Goal: Information Seeking & Learning: Find specific fact

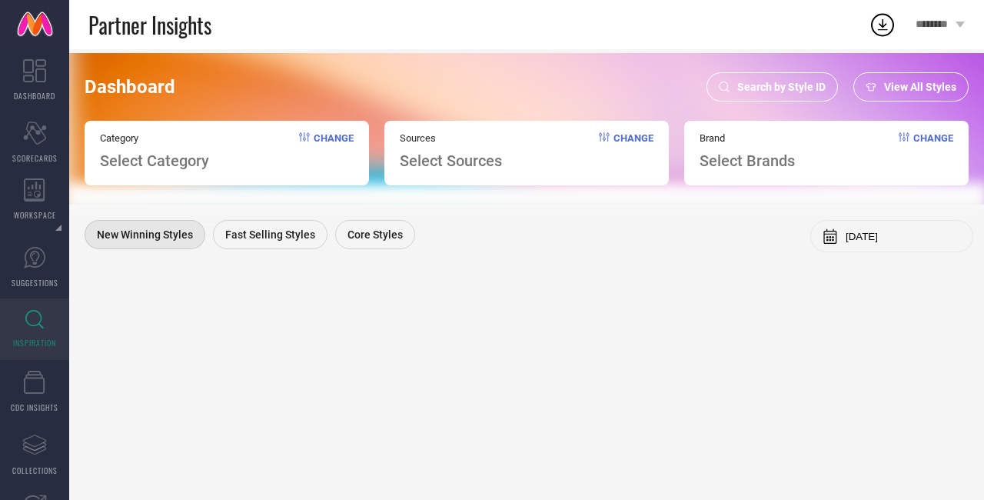
click at [767, 81] on span "Search by Style ID" at bounding box center [781, 87] width 88 height 12
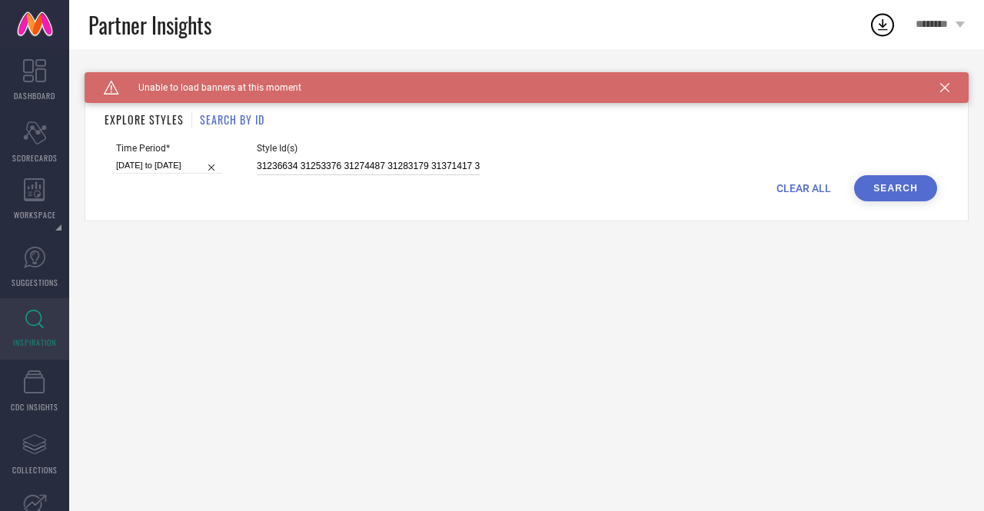
click at [368, 164] on input "31236634 31253376 31274487 31283179 31371417 31671908 31746677 31746680 3174668…" at bounding box center [368, 167] width 223 height 18
paste input "123375 31391048 31391049 31391066 31391081 31391132 31391177 31391215 31391239 …"
type input "31123375 31391048 31391049 31391066 31391081 31391132 31391177 31391215 3139123…"
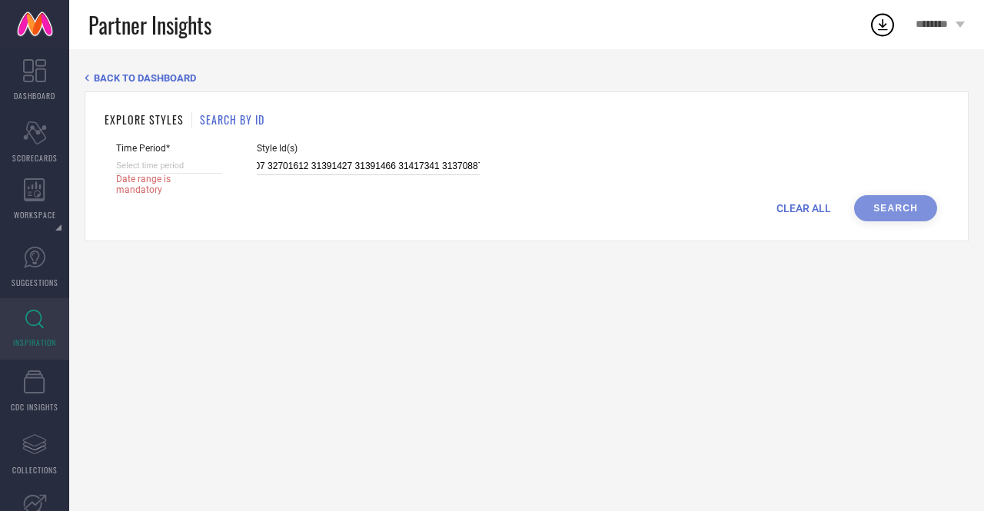
click at [205, 161] on input at bounding box center [169, 166] width 106 height 16
select select "9"
select select "2025"
select select "10"
select select "2025"
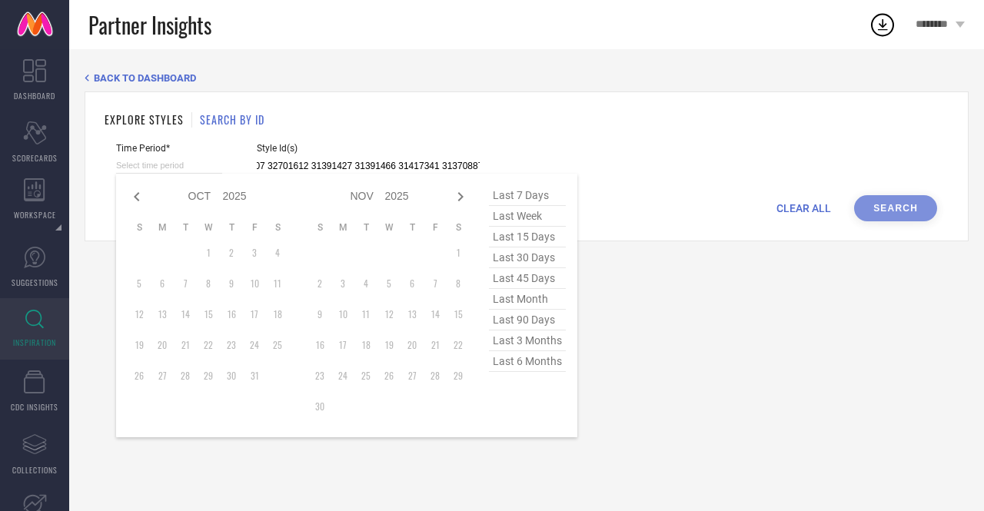
type input "31123375 31391048 31391049 31391066 31391081 31391132 31391177 31391215 3139123…"
click at [502, 376] on div "last 7 days last week last 15 days last 30 days last 45 days last month last 90…" at bounding box center [527, 305] width 77 height 241
click at [502, 364] on span "last 6 months" at bounding box center [527, 361] width 77 height 21
type input "01-04-2025 to 29-09-2025"
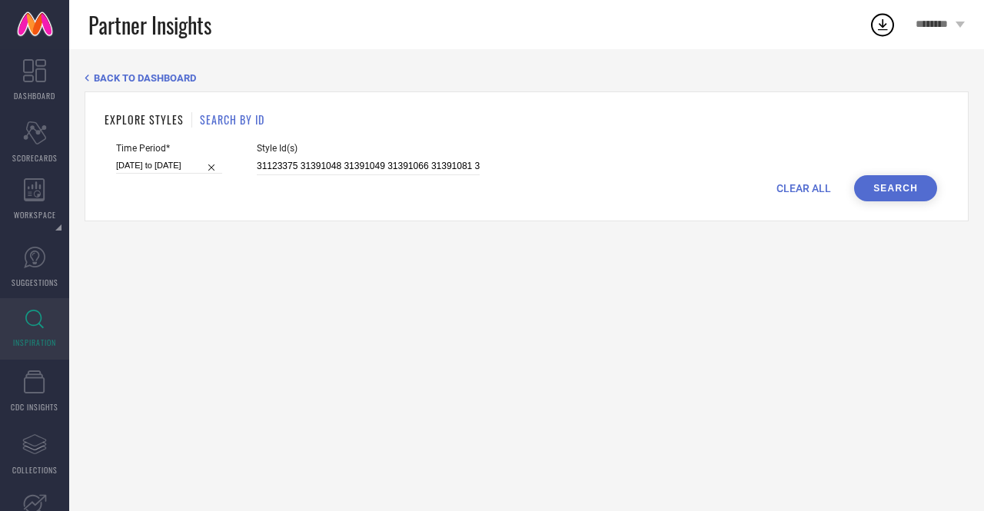
click at [900, 175] on div "Time Period* 01-04-2025 to 29-09-2025 Style Id(s) 31123375 31391048 31391049 31…" at bounding box center [526, 159] width 821 height 32
click at [897, 181] on button "Search" at bounding box center [895, 188] width 83 height 26
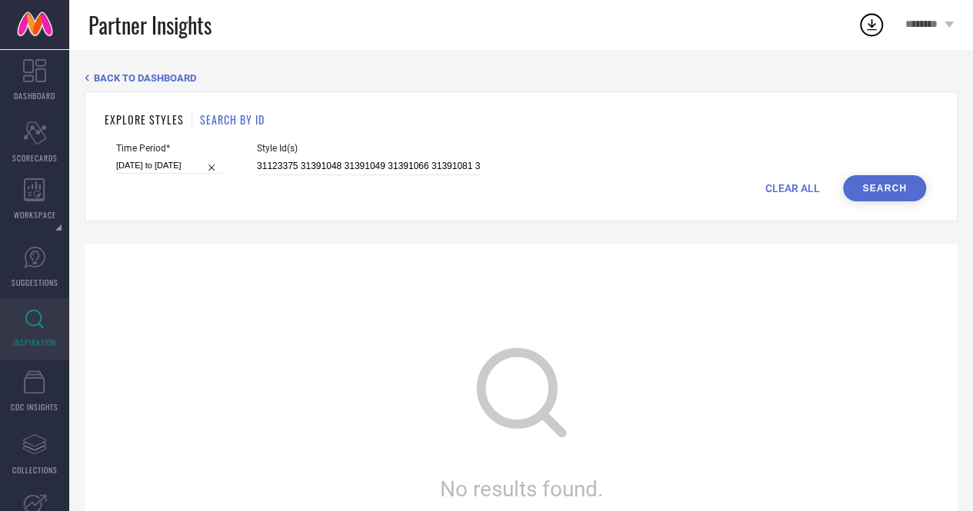
select select "3"
select select "2025"
select select "4"
select select "2025"
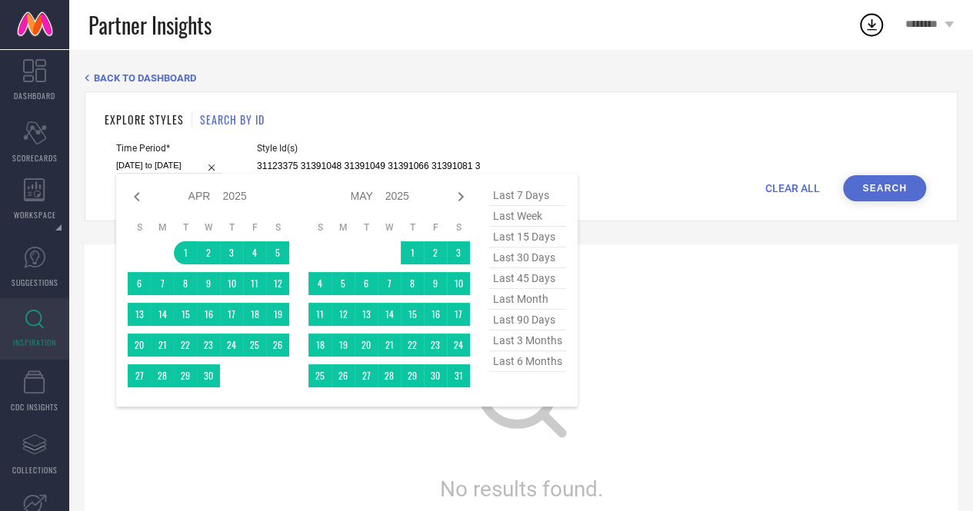
click at [178, 165] on input "01-04-2025 to 29-09-2025" at bounding box center [169, 166] width 106 height 16
click at [574, 90] on div "BACK TO DASHBOARD EXPLORE STYLES SEARCH BY ID Time Period* 01-04-2025 to 29-09-…" at bounding box center [521, 350] width 873 height 557
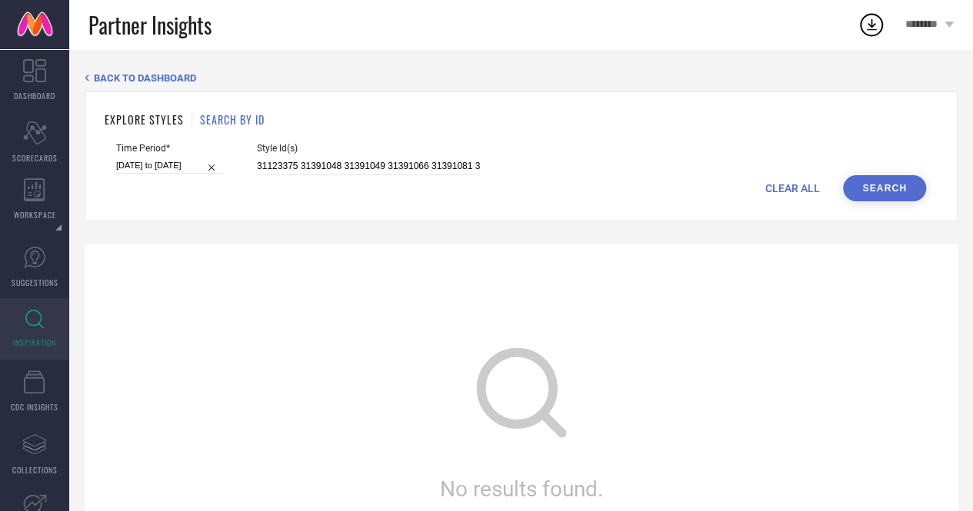
click at [873, 180] on button "Search" at bounding box center [884, 188] width 83 height 26
click at [134, 73] on span "BACK TO DASHBOARD" at bounding box center [145, 78] width 102 height 12
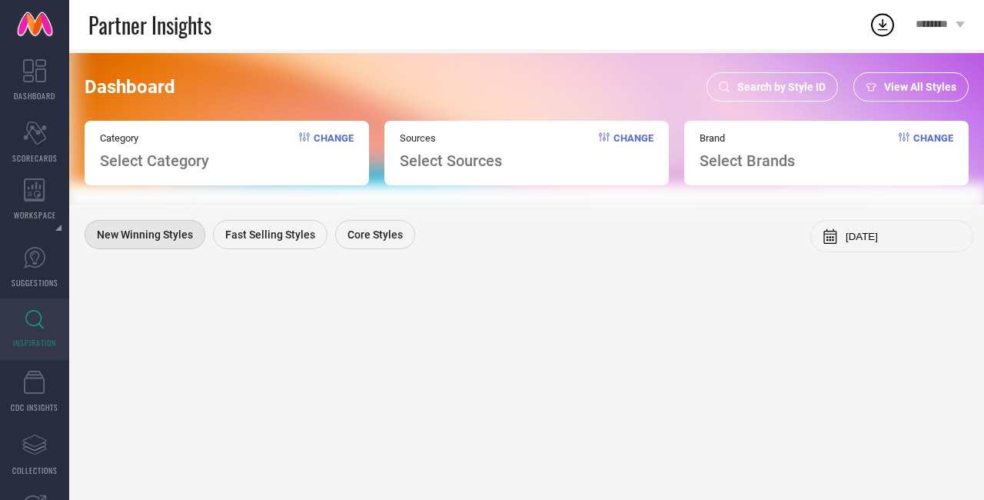
click at [773, 85] on span "Search by Style ID" at bounding box center [781, 87] width 88 height 12
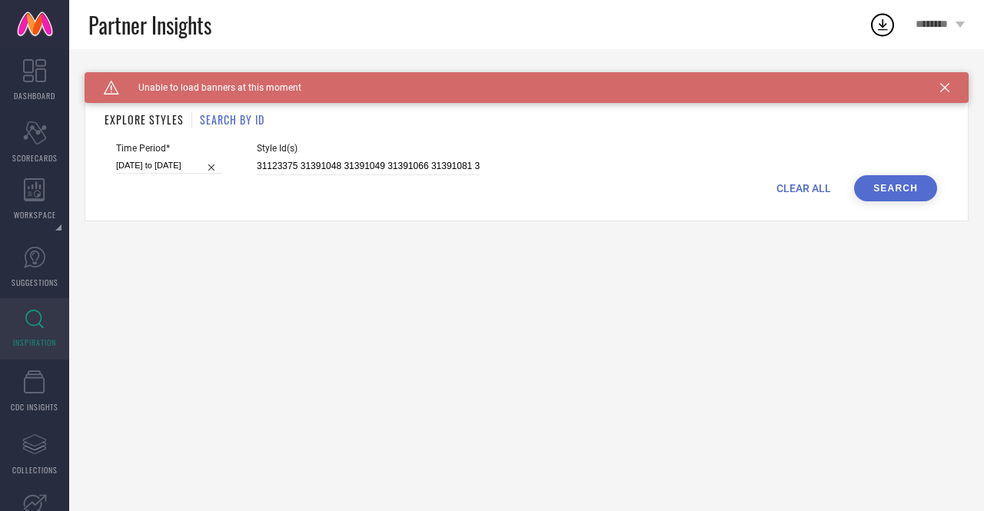
click at [241, 125] on h1 "SEARCH BY ID" at bounding box center [232, 119] width 65 height 16
click at [149, 123] on h1 "EXPLORE STYLES" at bounding box center [144, 119] width 79 height 16
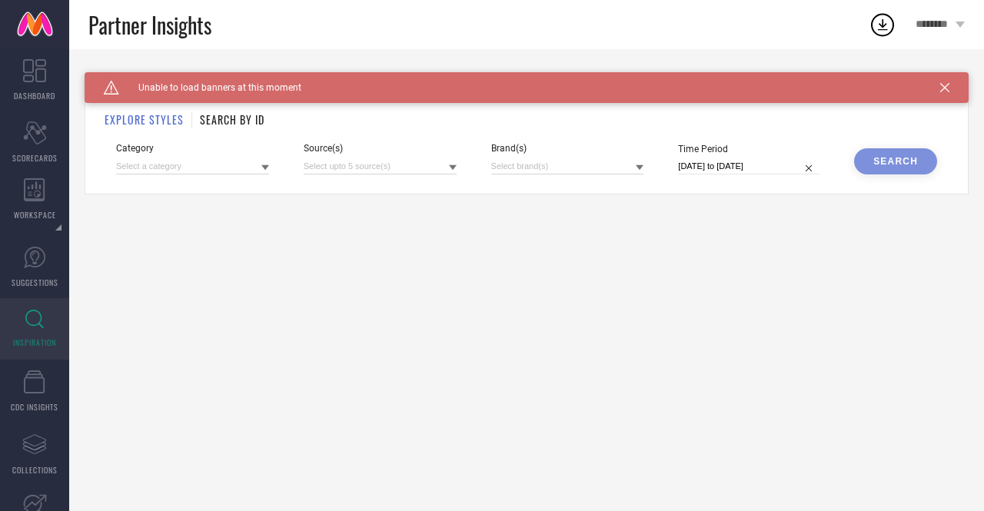
click at [233, 121] on h1 "SEARCH BY ID" at bounding box center [232, 119] width 65 height 16
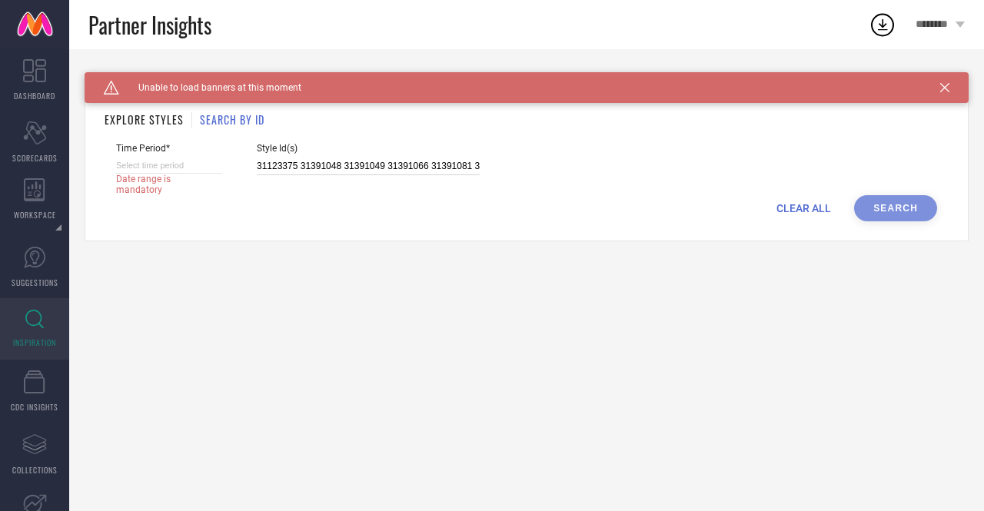
click at [283, 168] on input "31123375 31391048 31391049 31391066 31391081 31391132 31391177 31391215 3139123…" at bounding box center [368, 167] width 223 height 18
select select "9"
select select "2025"
select select "10"
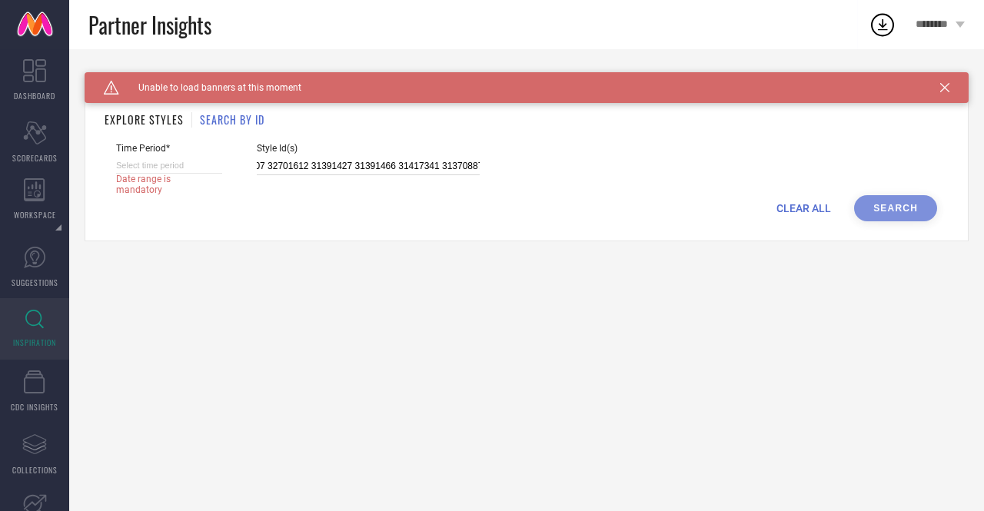
select select "2025"
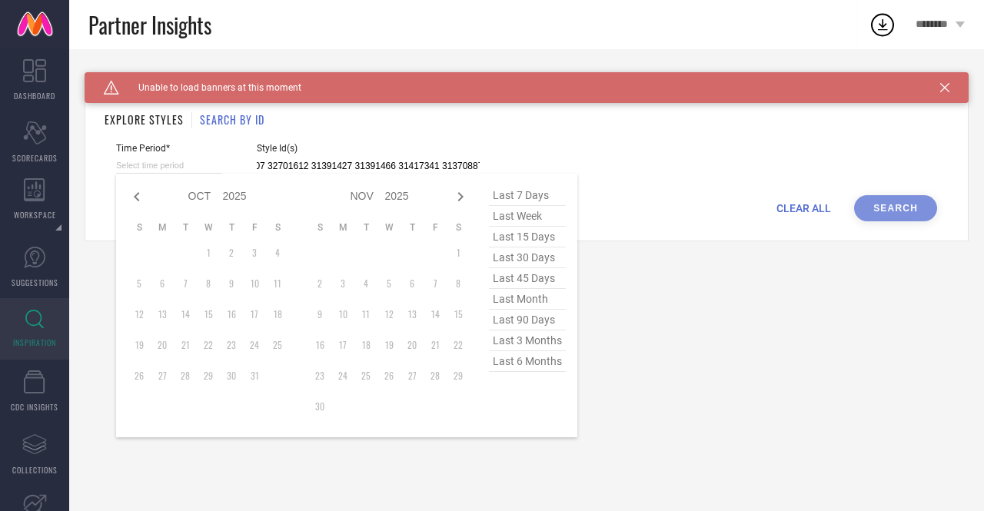
click at [170, 171] on input at bounding box center [169, 166] width 106 height 16
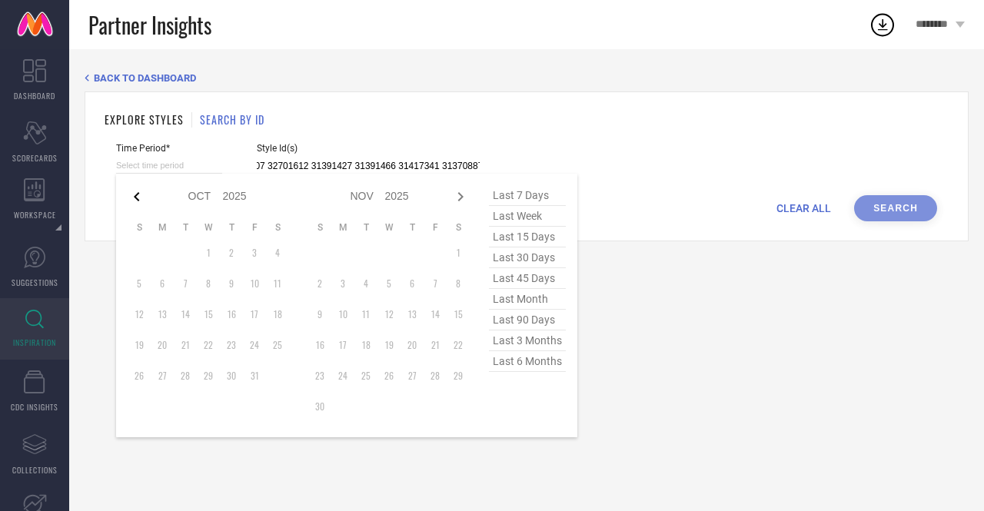
click at [128, 194] on icon at bounding box center [137, 197] width 18 height 18
select select "8"
select select "2025"
select select "9"
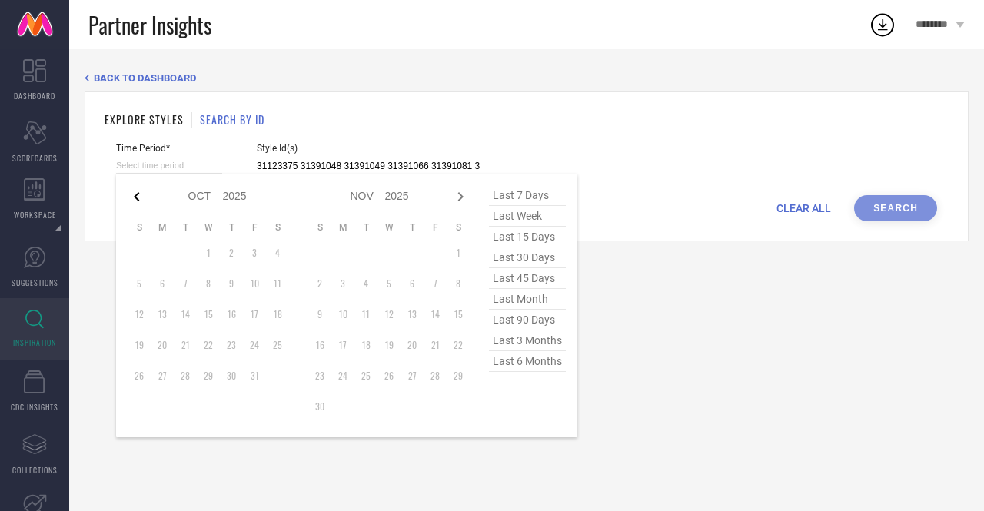
select select "2025"
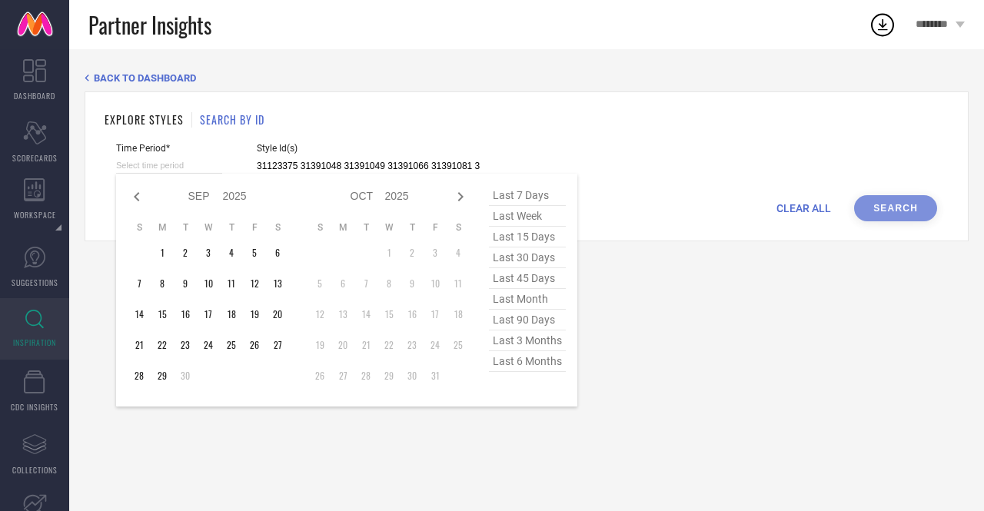
click at [128, 194] on icon at bounding box center [137, 197] width 18 height 18
select select "7"
select select "2025"
select select "8"
select select "2025"
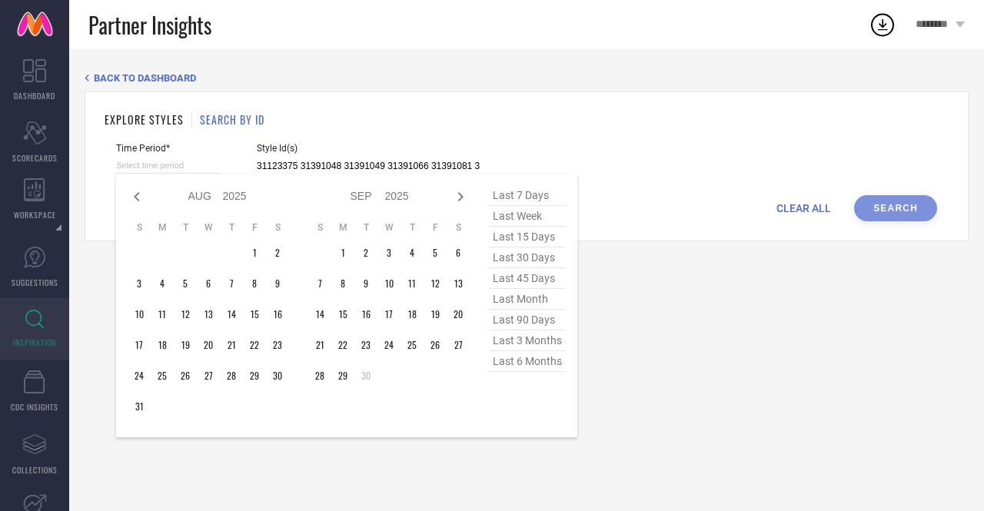
click at [128, 194] on icon at bounding box center [137, 197] width 18 height 18
select select "6"
select select "2025"
select select "7"
select select "2025"
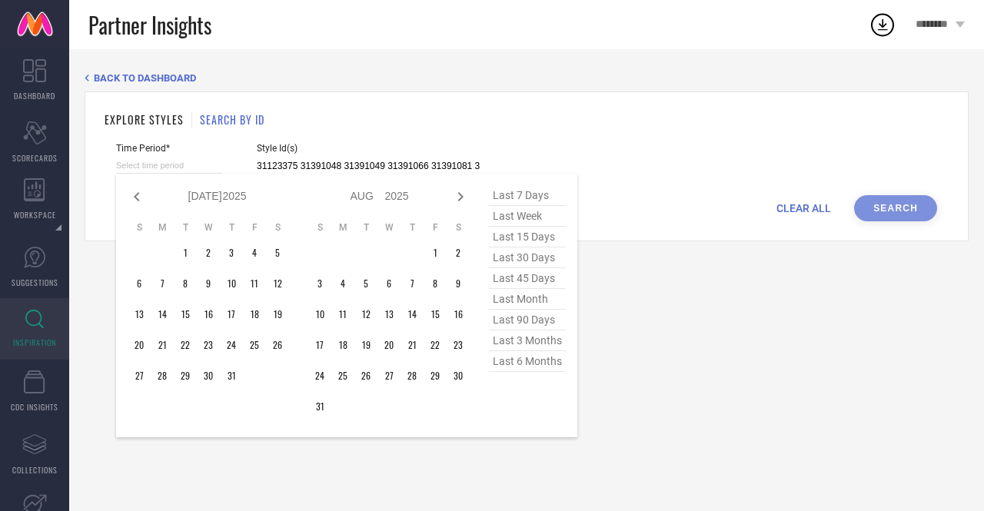
click at [128, 194] on icon at bounding box center [137, 197] width 18 height 18
select select "4"
select select "2025"
select select "5"
select select "2025"
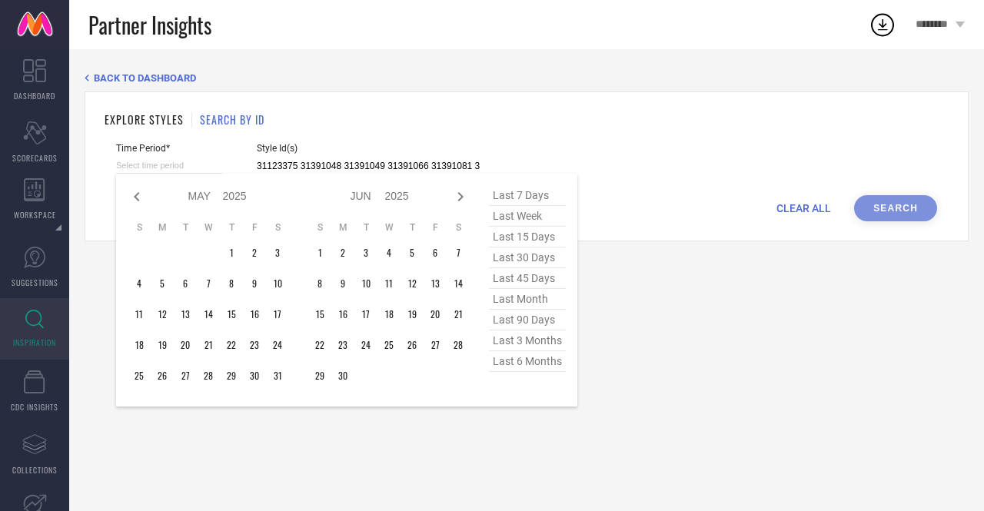
click at [128, 194] on icon at bounding box center [137, 197] width 18 height 18
select select "3"
select select "2025"
select select "4"
select select "2025"
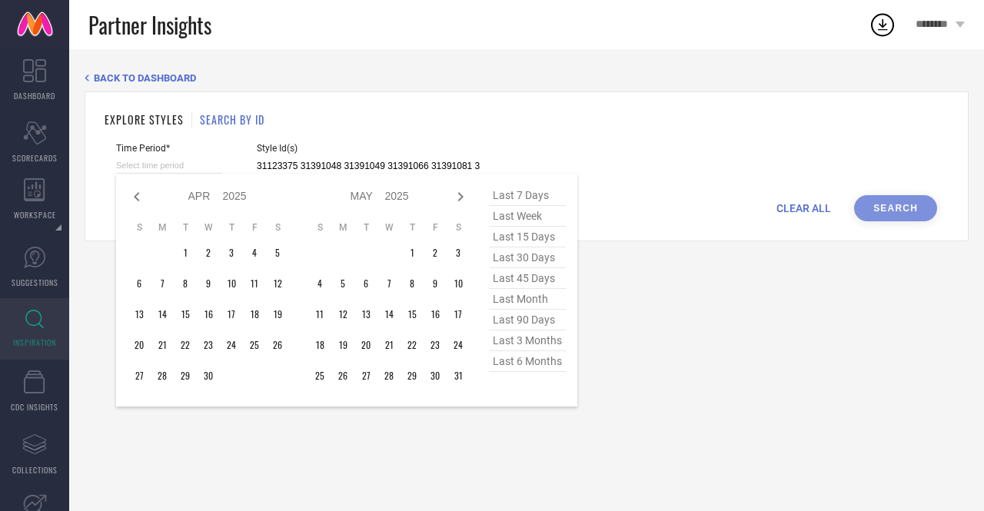
click at [128, 194] on icon at bounding box center [137, 197] width 18 height 18
select select "2"
select select "2025"
select select "3"
select select "2025"
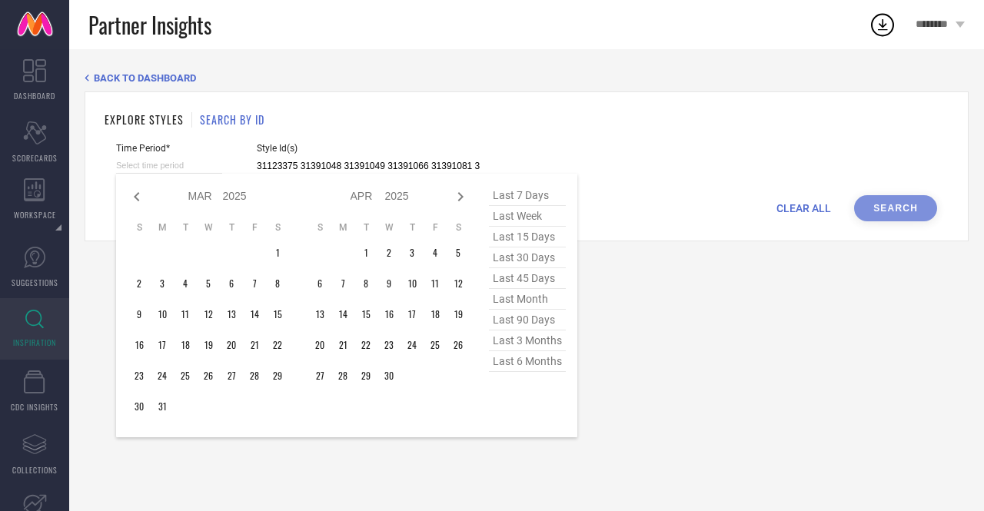
click at [128, 194] on icon at bounding box center [137, 197] width 18 height 18
select select "1"
select select "2025"
select select "2"
select select "2025"
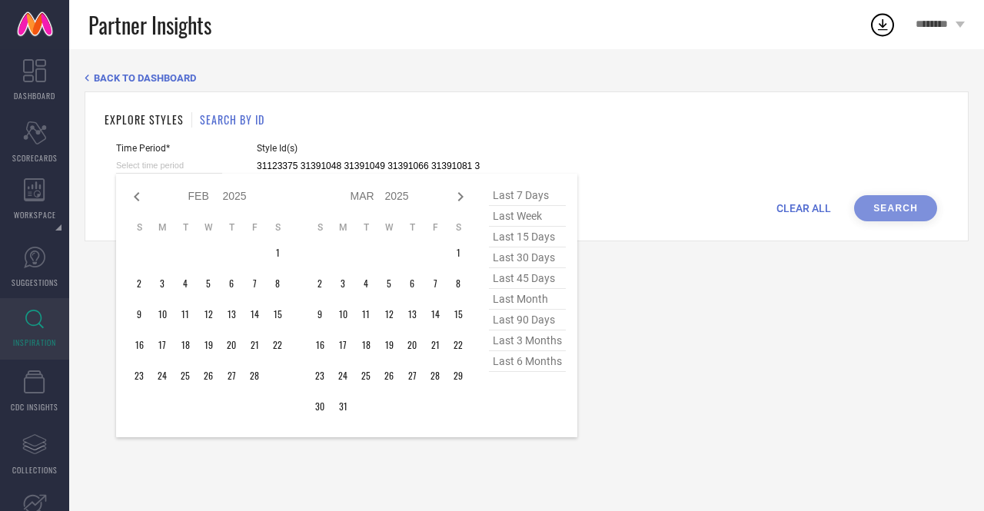
click at [128, 194] on icon at bounding box center [137, 197] width 18 height 18
select select "2025"
select select "1"
select select "2025"
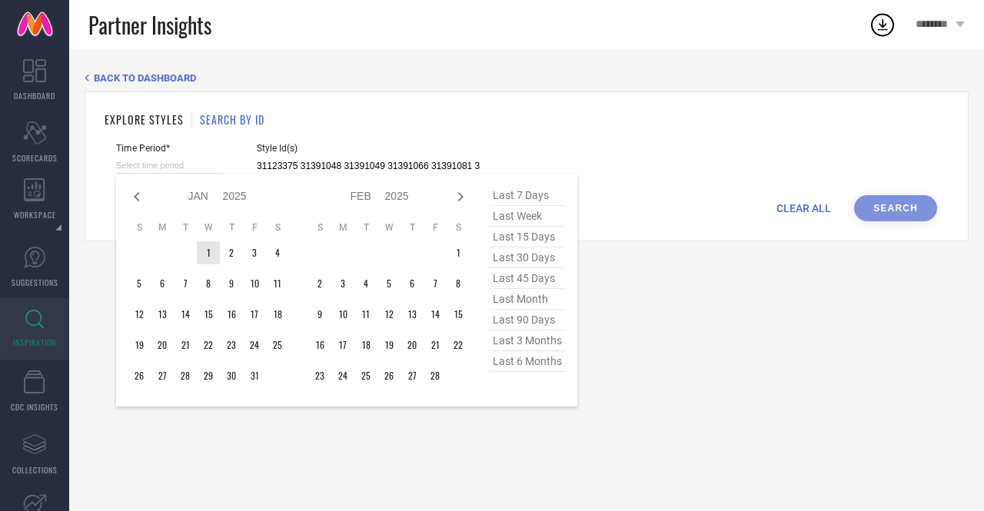
type input "After 01-01-2025"
click at [212, 251] on td "1" at bounding box center [208, 252] width 23 height 23
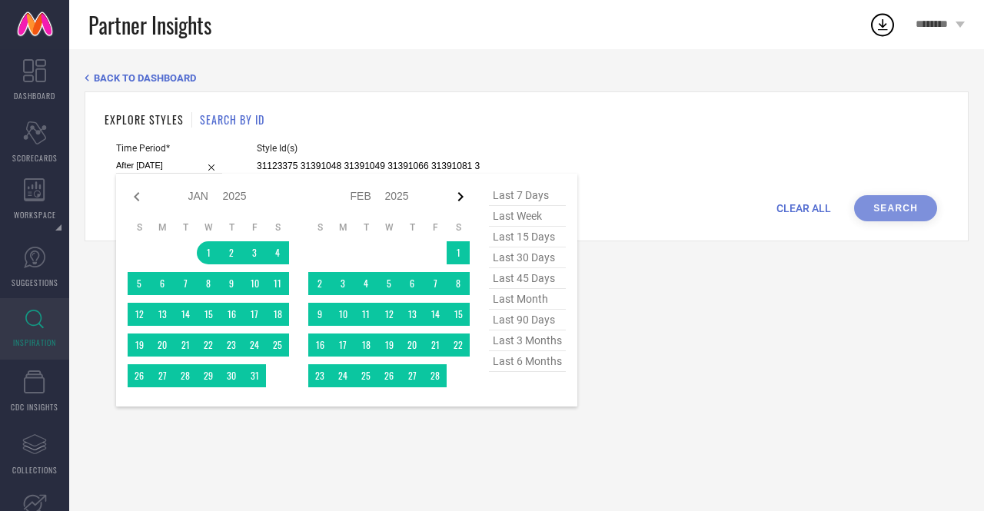
click at [461, 195] on icon at bounding box center [460, 197] width 18 height 18
select select "1"
select select "2025"
select select "2"
select select "2025"
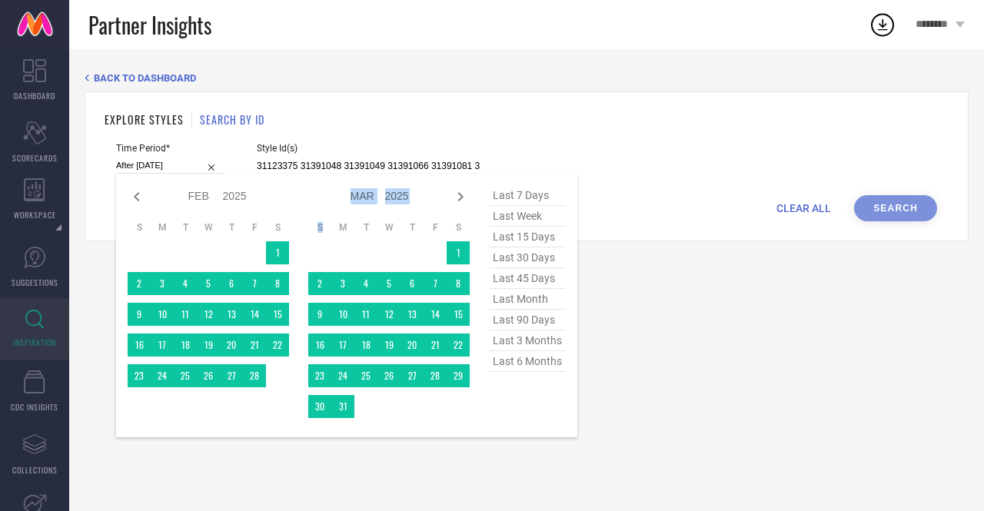
click at [461, 195] on icon at bounding box center [460, 197] width 18 height 18
select select "2"
select select "2025"
select select "3"
select select "2025"
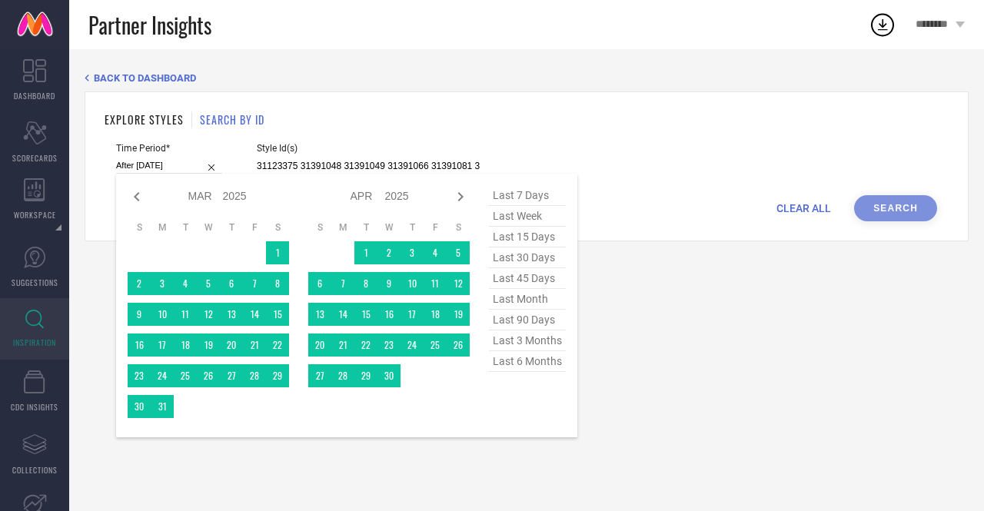
click at [461, 195] on icon at bounding box center [460, 197] width 18 height 18
select select "3"
select select "2025"
select select "4"
select select "2025"
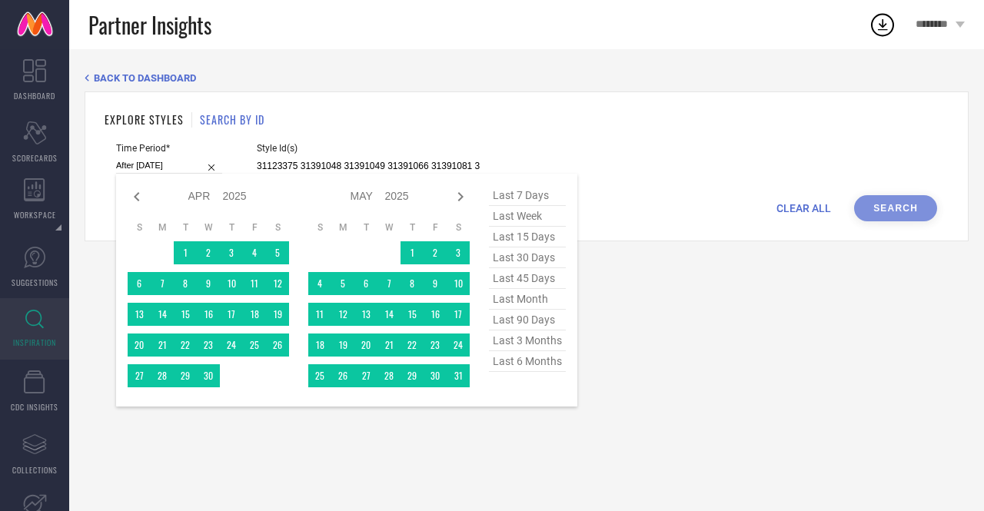
click at [461, 195] on icon at bounding box center [460, 197] width 18 height 18
select select "4"
select select "2025"
select select "5"
select select "2025"
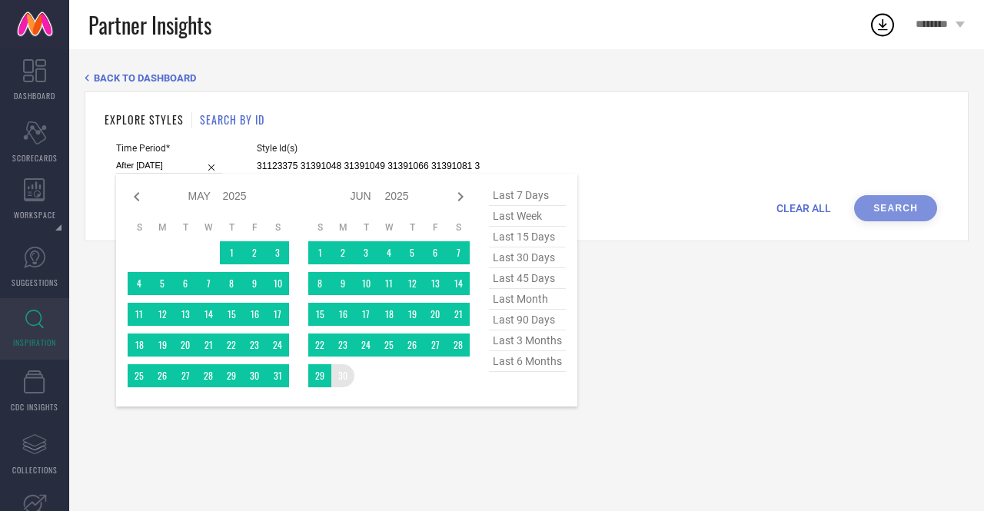
type input "01-01-2025 to 30-06-2025"
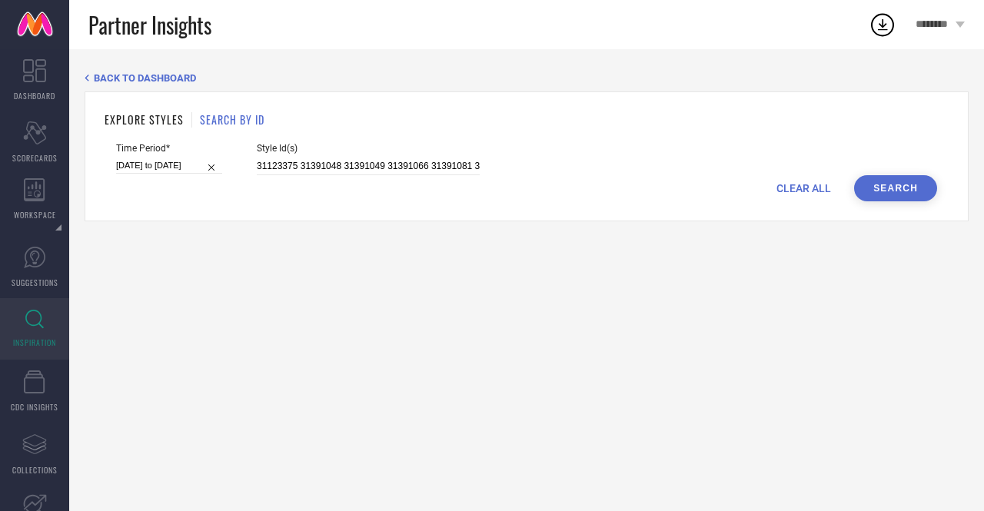
click at [875, 191] on button "Search" at bounding box center [895, 188] width 83 height 26
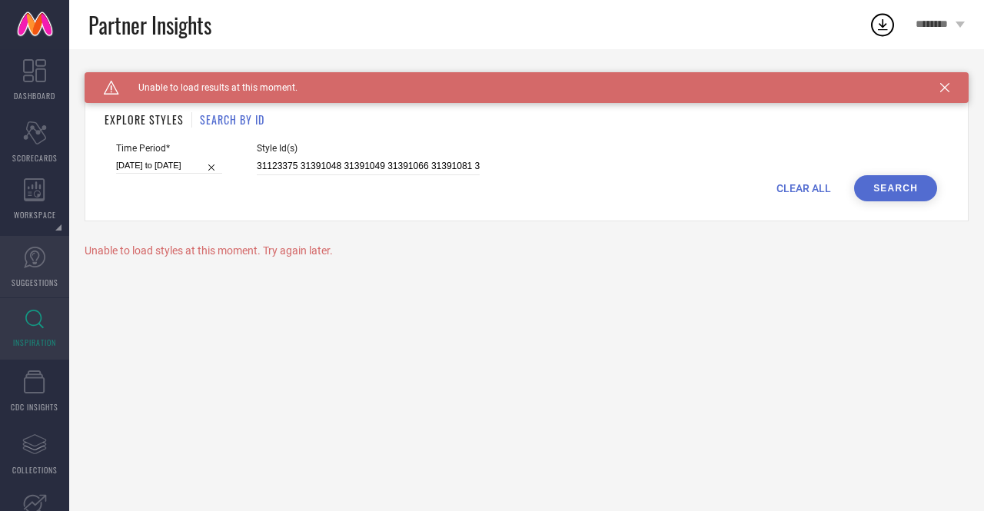
click at [32, 256] on icon at bounding box center [34, 257] width 23 height 23
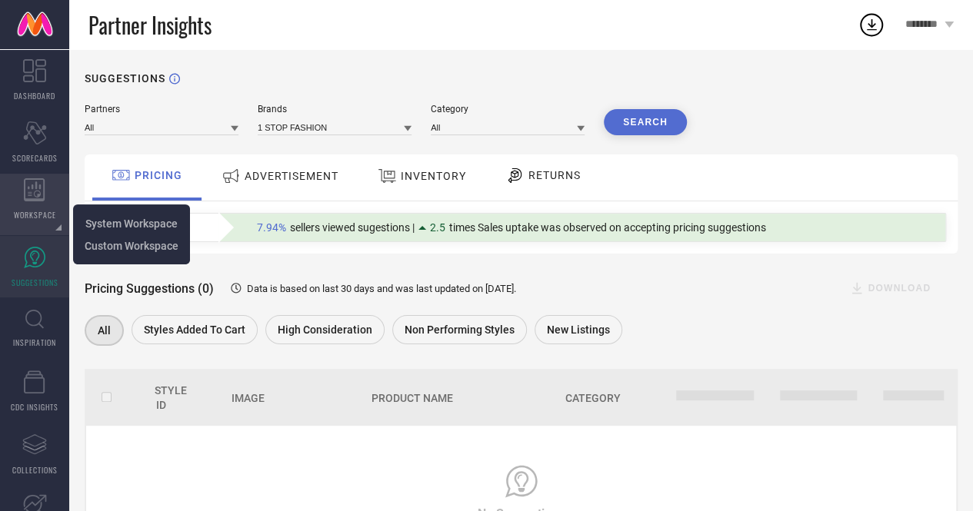
click at [46, 198] on div "WORKSPACE" at bounding box center [34, 205] width 69 height 62
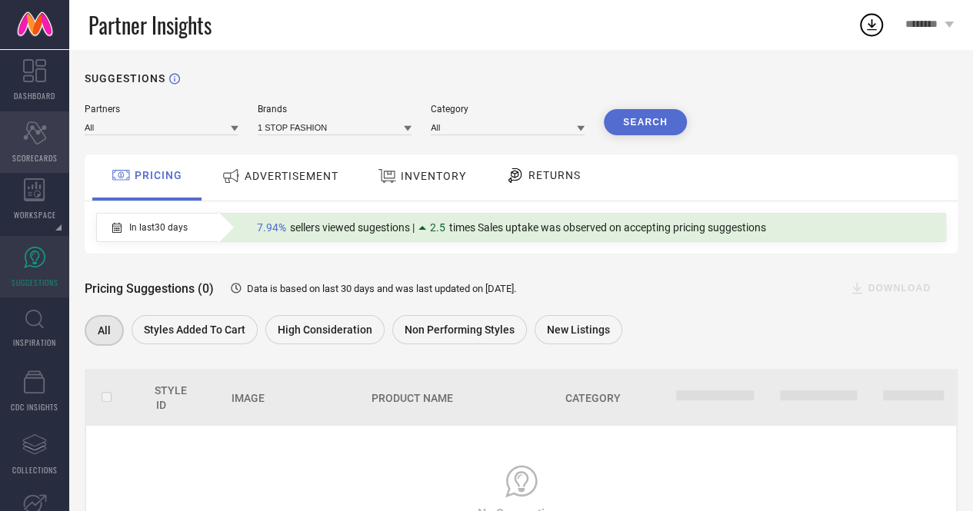
click at [46, 148] on div "Scorecard SCORECARDS" at bounding box center [34, 142] width 69 height 62
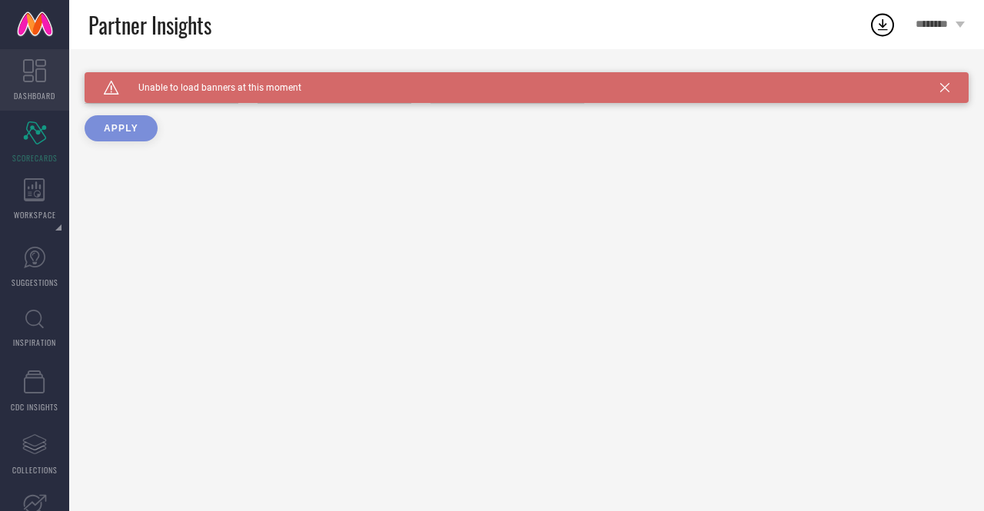
type input "All"
click at [48, 96] on span "DASHBOARD" at bounding box center [35, 96] width 42 height 12
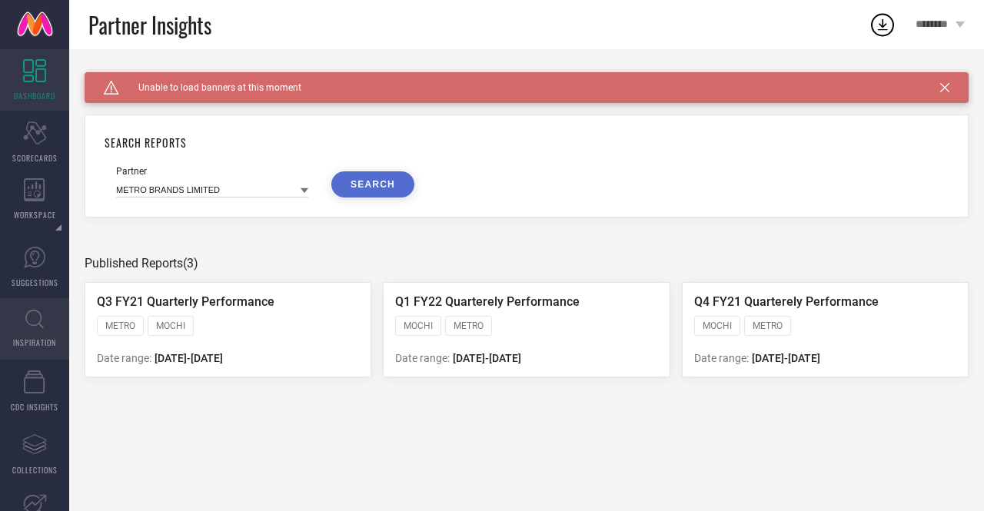
click at [54, 321] on link "INSPIRATION" at bounding box center [34, 329] width 69 height 62
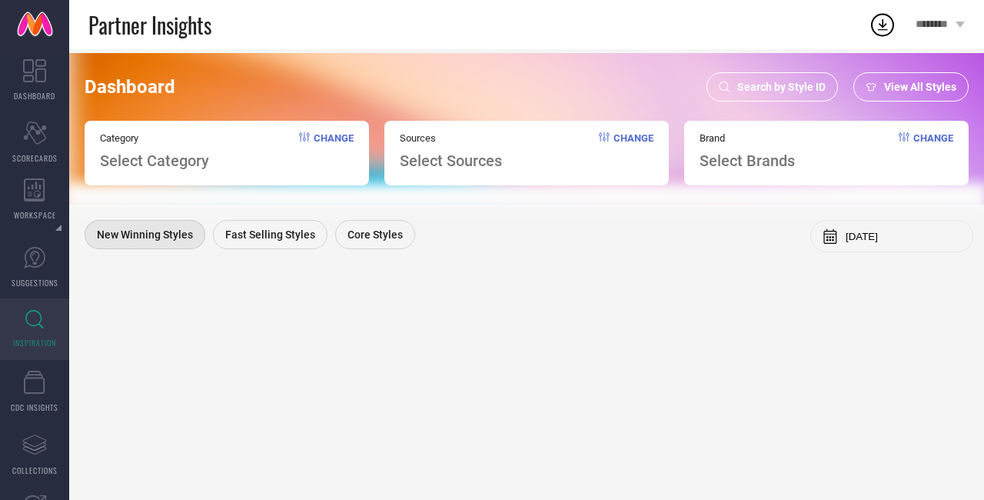
click at [901, 82] on span "View All Styles" at bounding box center [920, 87] width 72 height 12
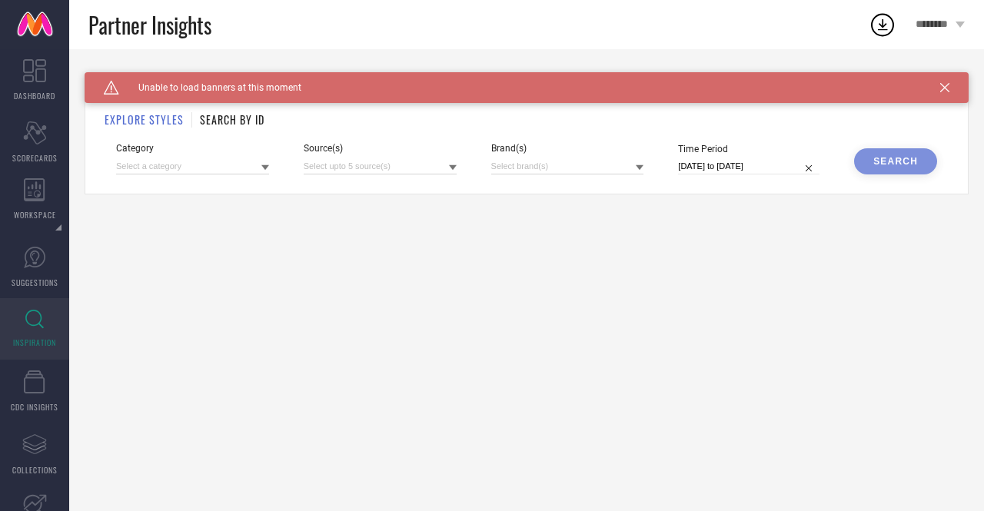
click at [245, 119] on h1 "SEARCH BY ID" at bounding box center [232, 119] width 65 height 16
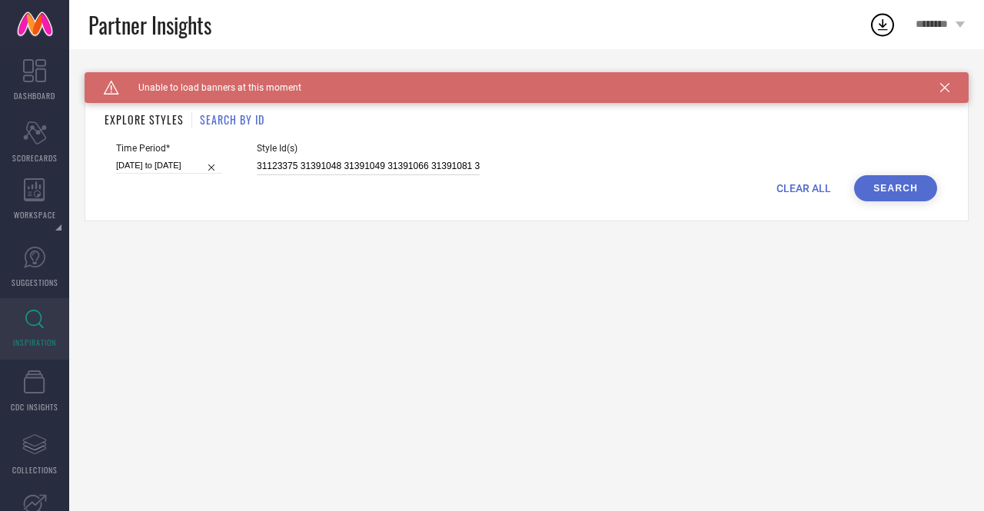
click at [298, 172] on input "31123375 31391048 31391049 31391066 31391081 31391132 31391177 31391215 3139123…" at bounding box center [368, 167] width 223 height 18
click at [899, 201] on button "Search" at bounding box center [895, 188] width 83 height 26
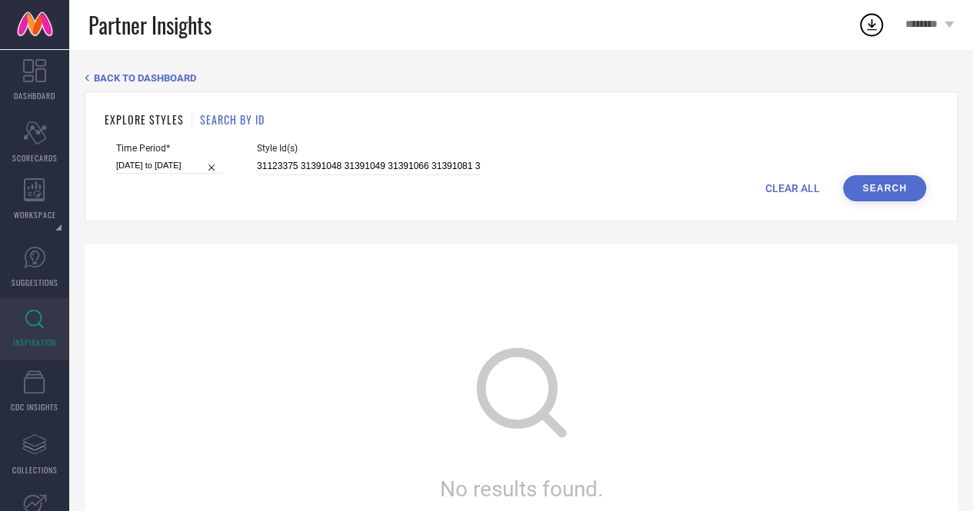
click at [115, 79] on span "BACK TO DASHBOARD" at bounding box center [145, 78] width 102 height 12
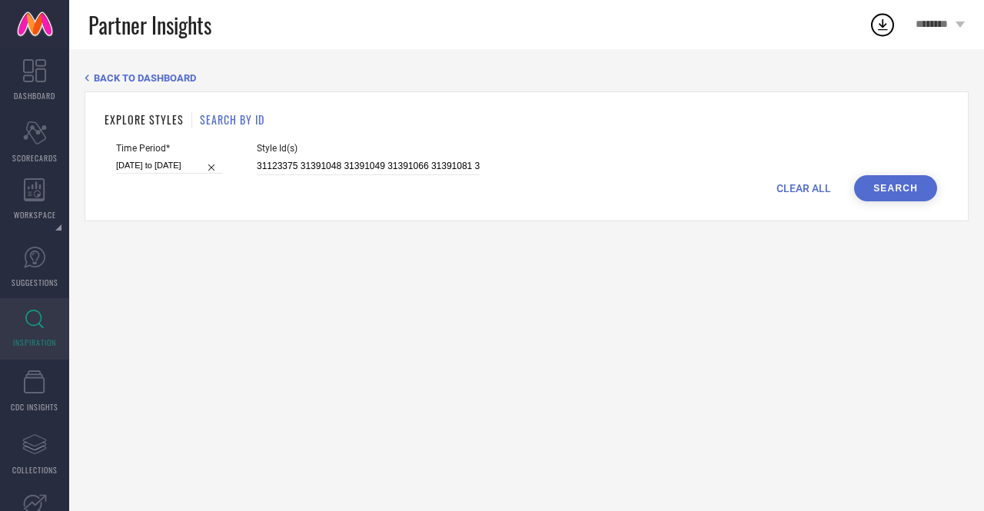
click at [918, 204] on div "EXPLORE STYLES SEARCH BY ID Time Period* 01-01-2025 to 30-06-2025 Style Id(s) 3…" at bounding box center [527, 156] width 884 height 130
click at [900, 196] on button "Search" at bounding box center [895, 188] width 83 height 26
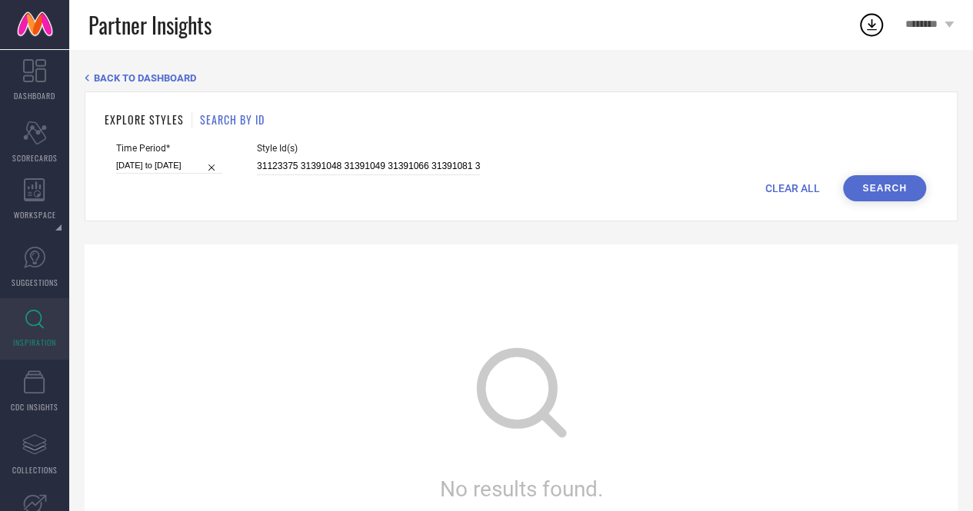
scroll to position [4, 0]
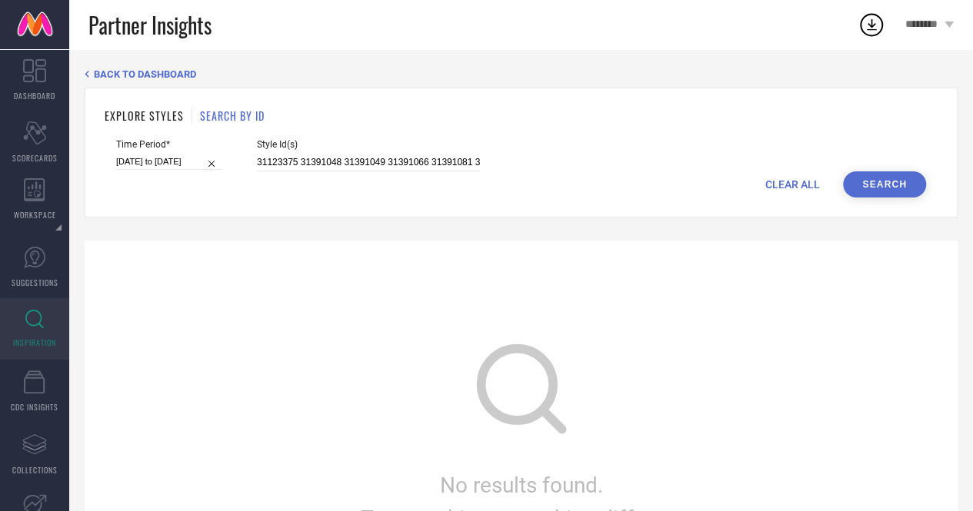
click at [884, 172] on button "Search" at bounding box center [884, 184] width 83 height 26
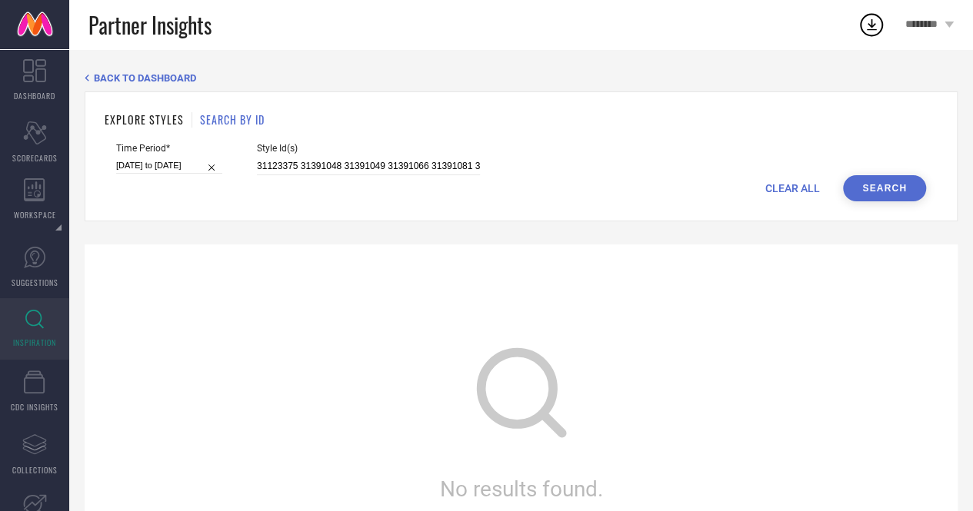
click at [863, 21] on icon at bounding box center [871, 25] width 28 height 28
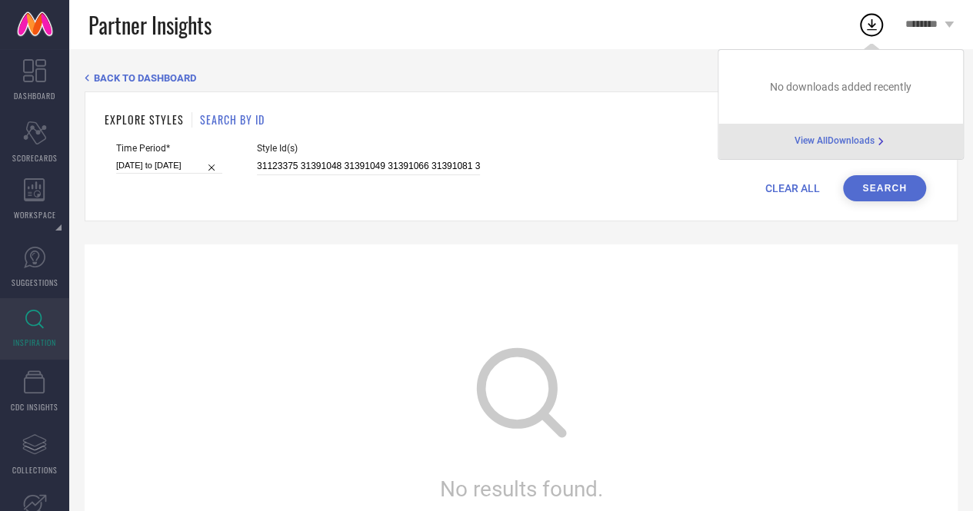
click at [687, 30] on div "Partner Insights" at bounding box center [472, 24] width 769 height 49
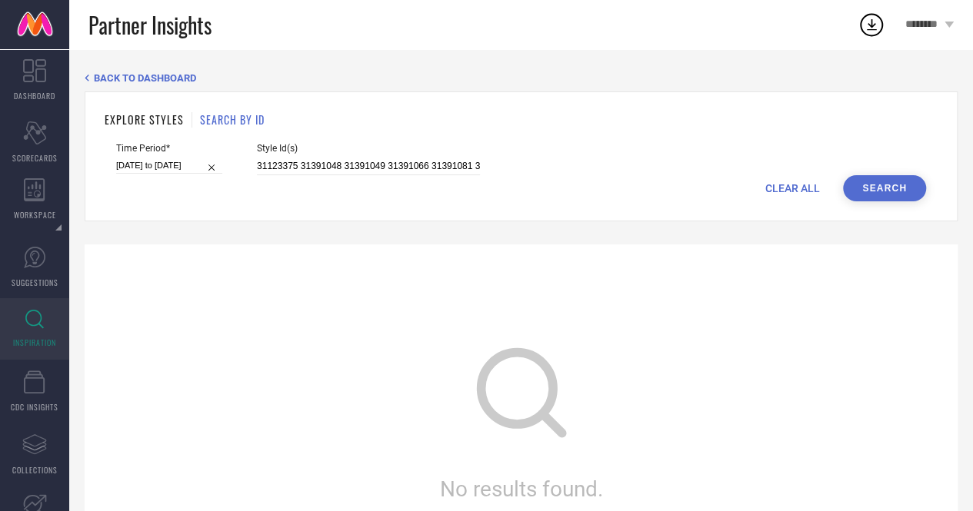
click at [873, 188] on button "Search" at bounding box center [884, 188] width 83 height 26
